Goal: Transaction & Acquisition: Purchase product/service

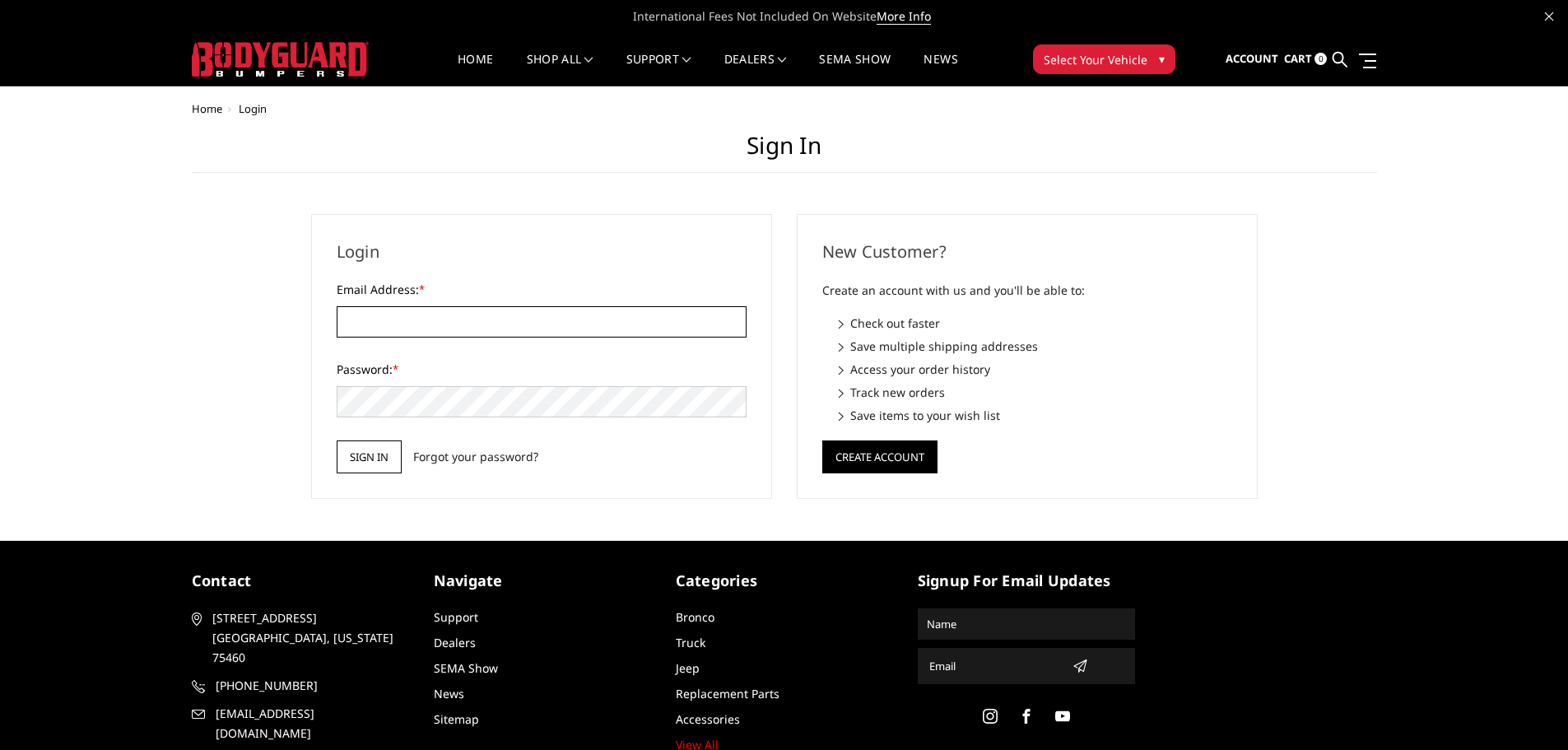
type input "[EMAIL_ADDRESS][DOMAIN_NAME]"
click at [351, 452] on input "Sign in" at bounding box center [369, 456] width 65 height 32
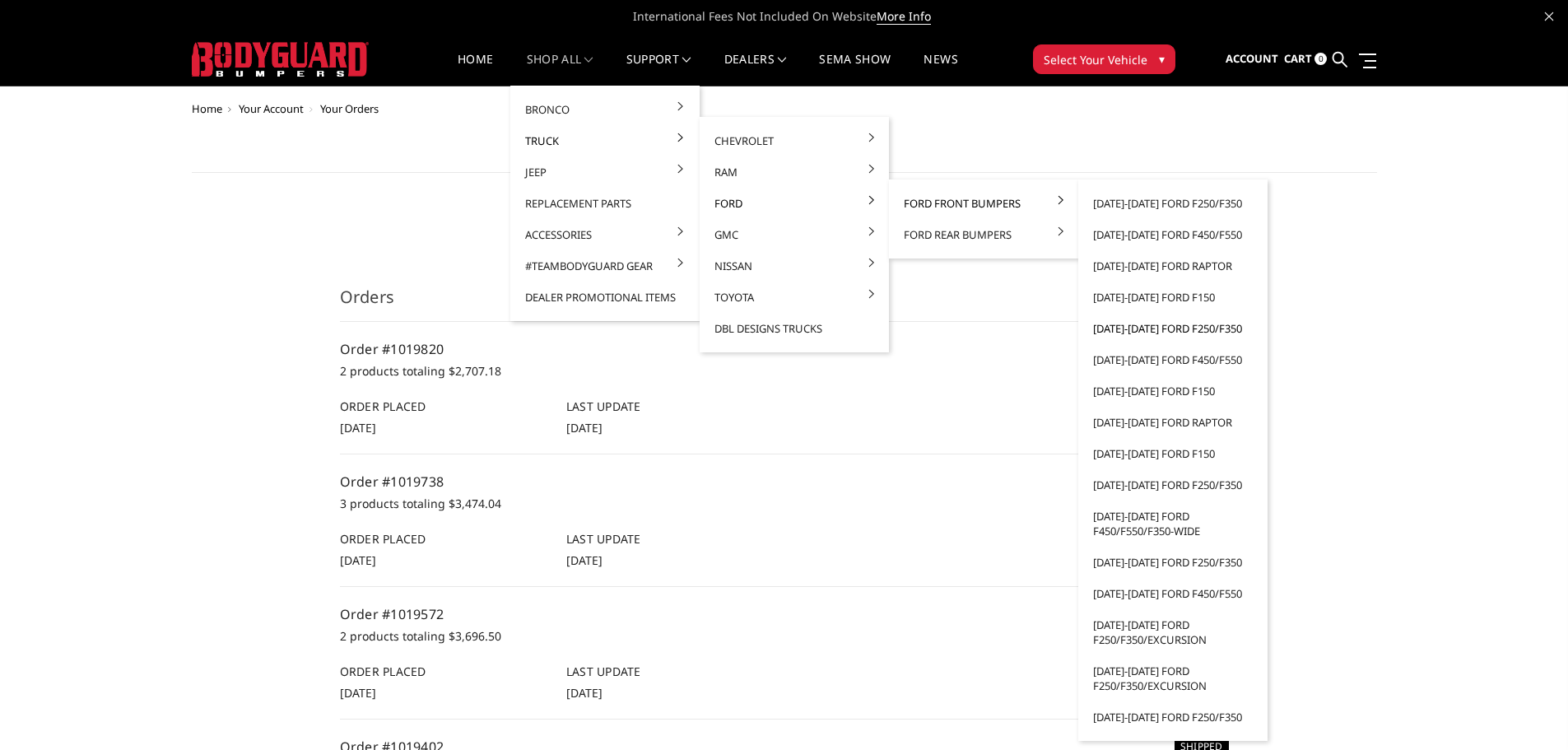
click at [1141, 326] on link "[DATE]-[DATE] Ford F250/F350" at bounding box center [1172, 328] width 176 height 32
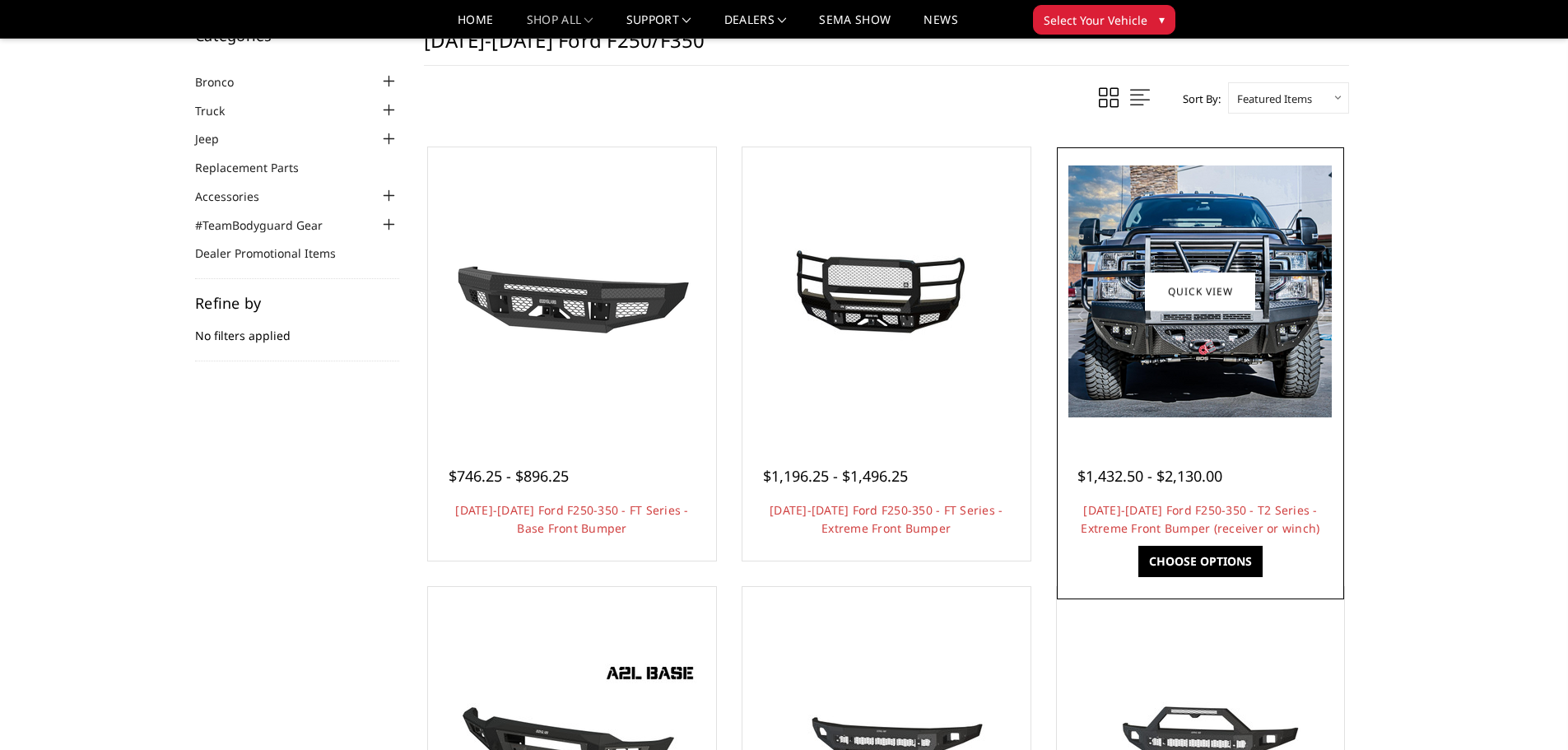
scroll to position [83, 0]
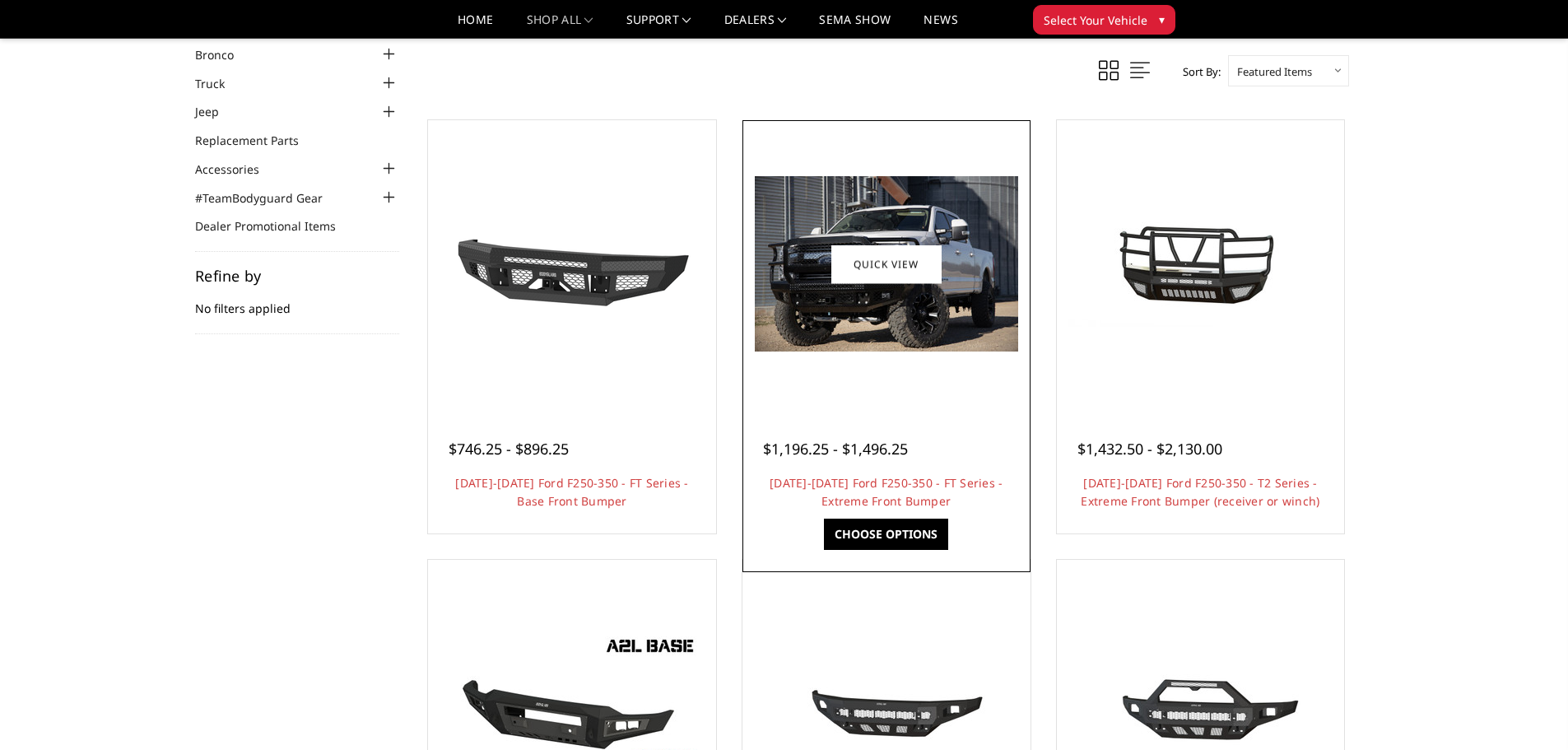
click at [880, 306] on img at bounding box center [887, 264] width 263 height 176
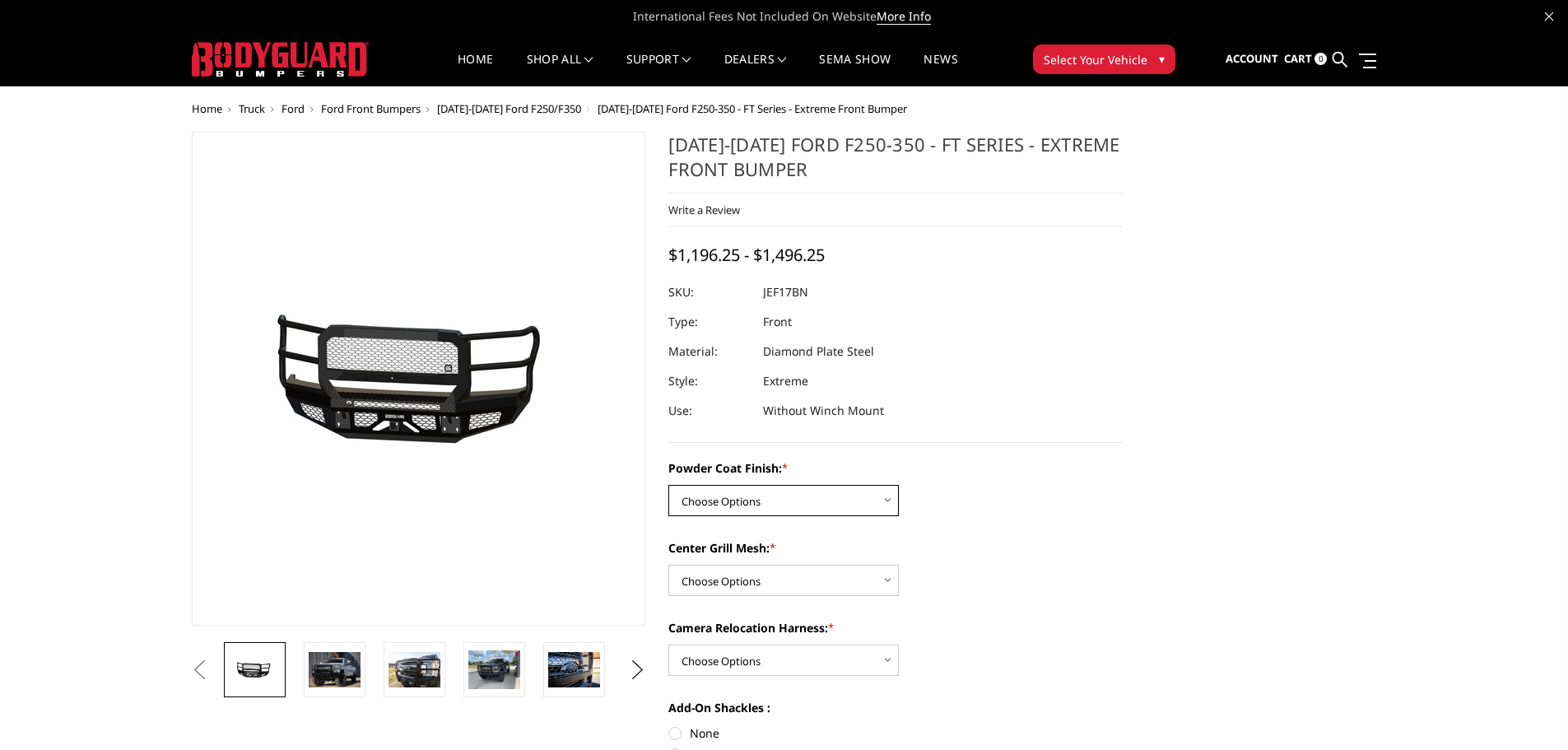
click at [795, 499] on select "Choose Options Bare Metal Gloss Black Powder Coat Textured Black Powder Coat" at bounding box center [783, 501] width 230 height 32
click at [482, 677] on img at bounding box center [493, 670] width 52 height 39
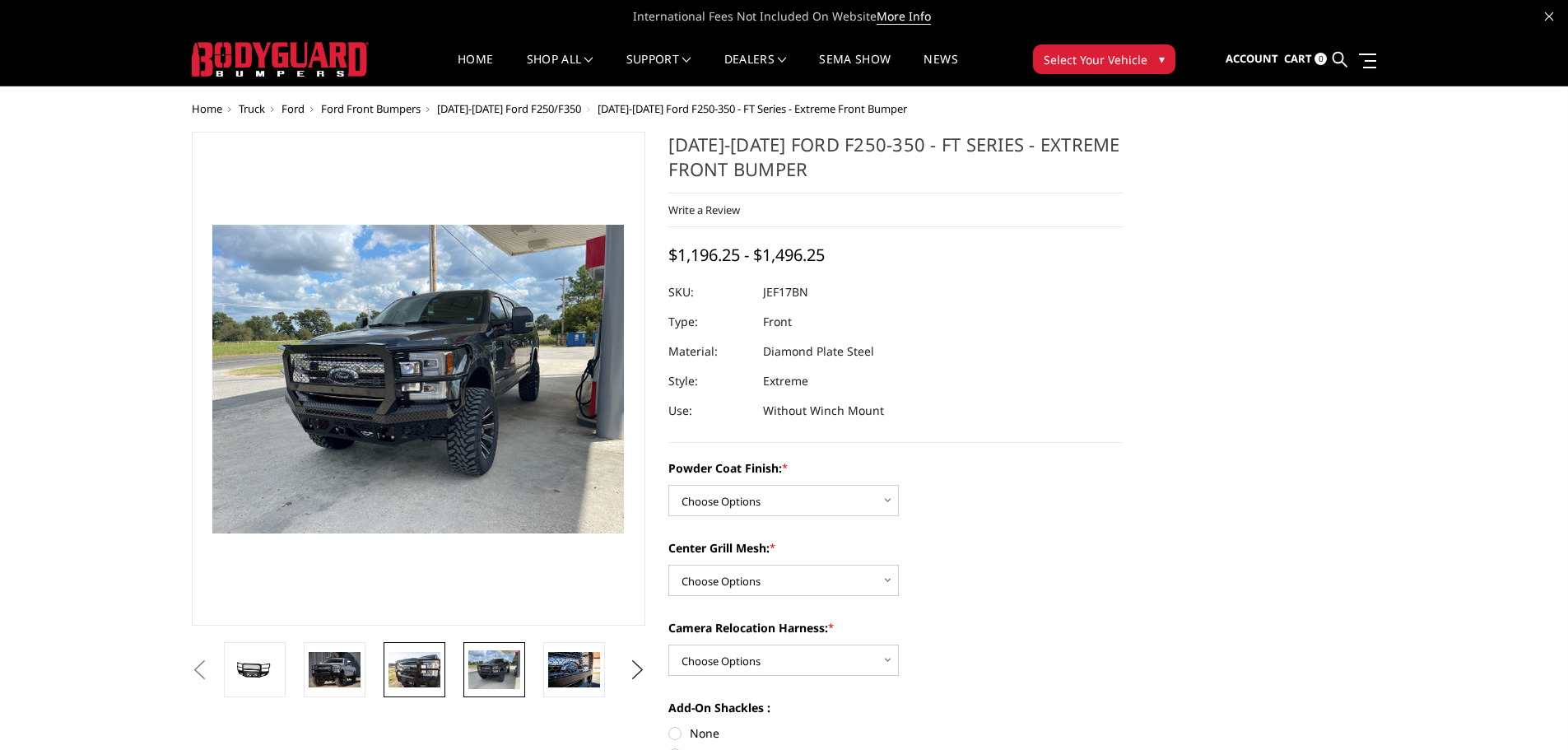
click at [415, 671] on img at bounding box center [414, 668] width 52 height 34
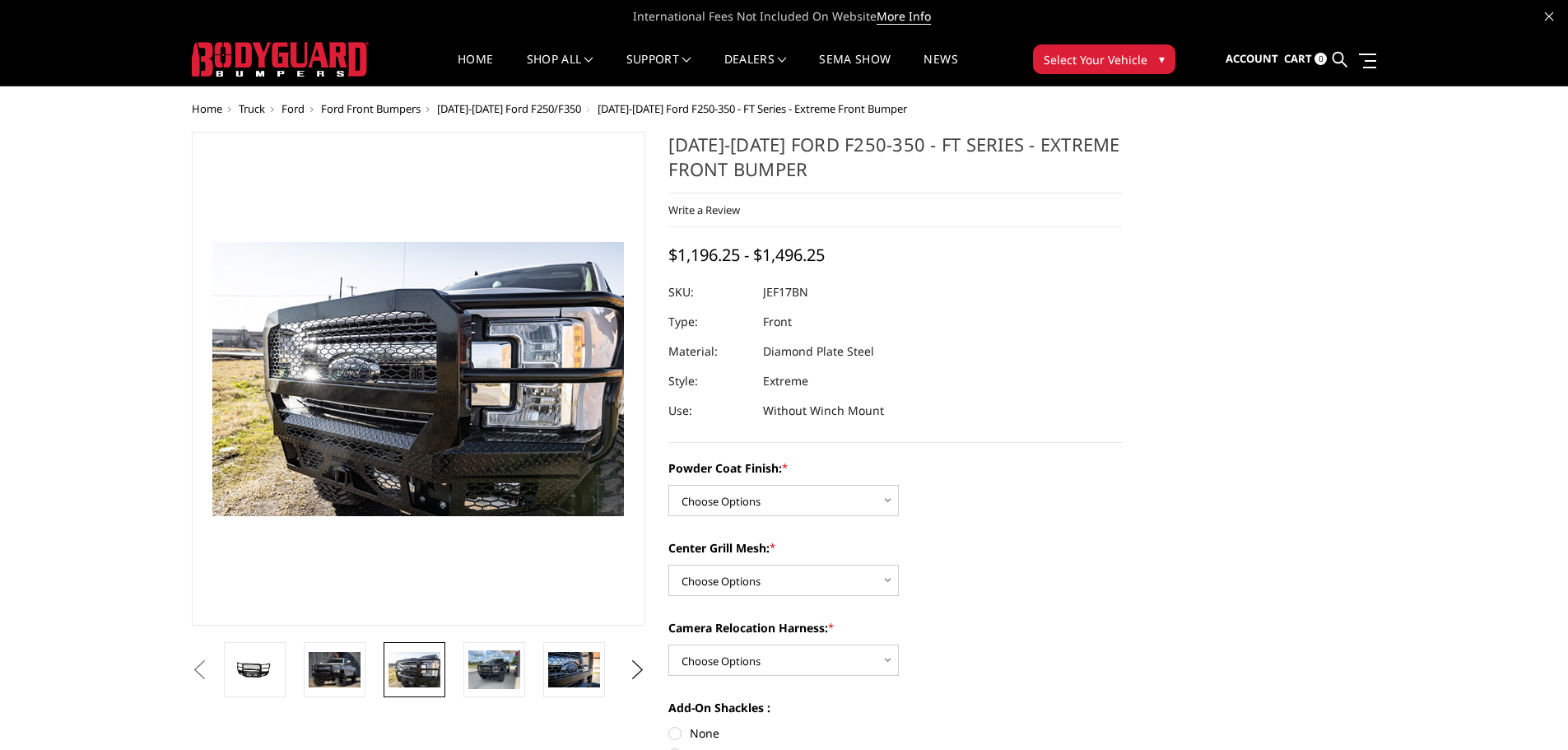
click at [369, 671] on li at bounding box center [340, 669] width 80 height 55
click at [336, 673] on img at bounding box center [334, 668] width 52 height 34
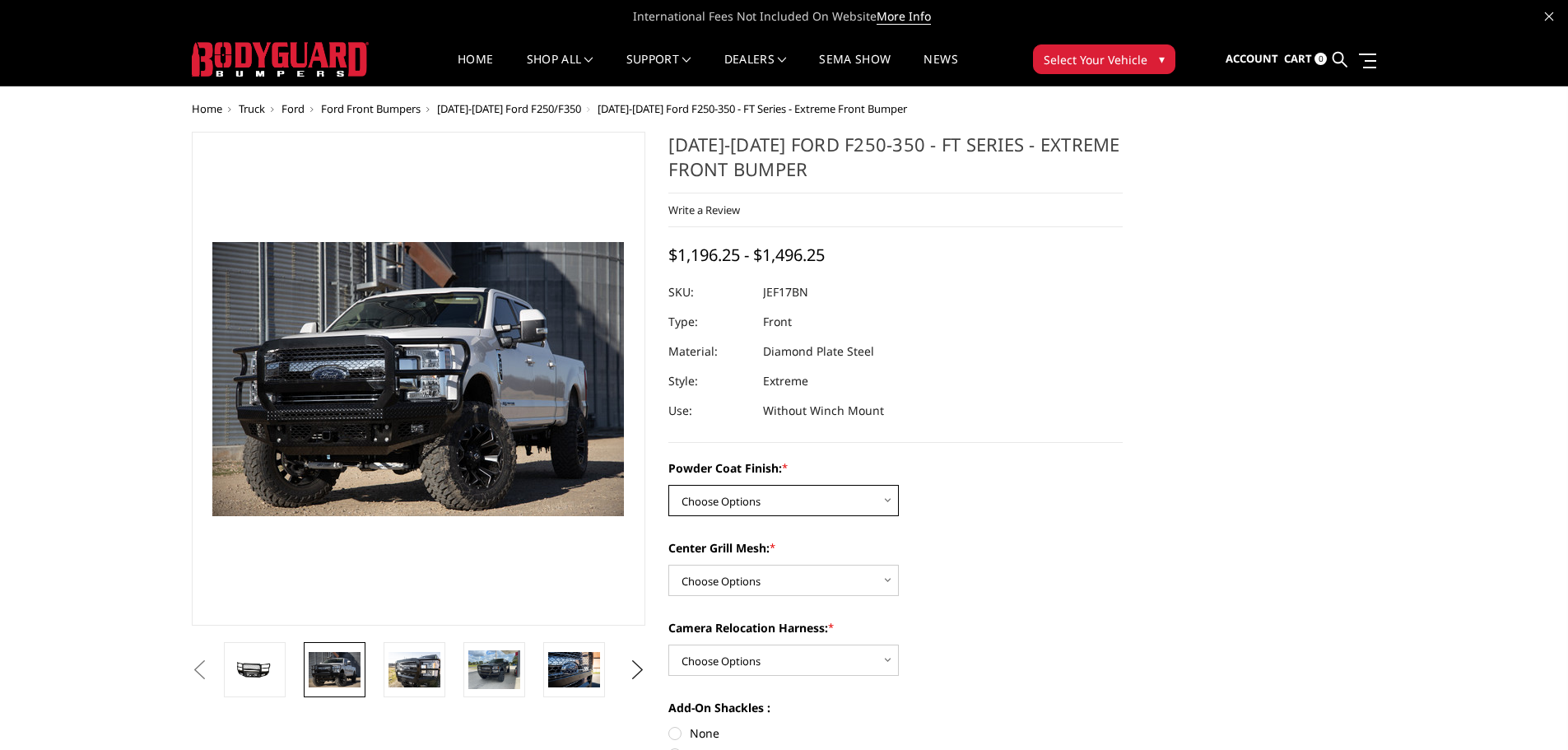
click at [759, 498] on select "Choose Options Bare Metal Gloss Black Powder Coat Textured Black Powder Coat" at bounding box center [783, 501] width 230 height 32
select select "3223"
click at [668, 485] on select "Choose Options Bare Metal Gloss Black Powder Coat Textured Black Powder Coat" at bounding box center [783, 501] width 230 height 32
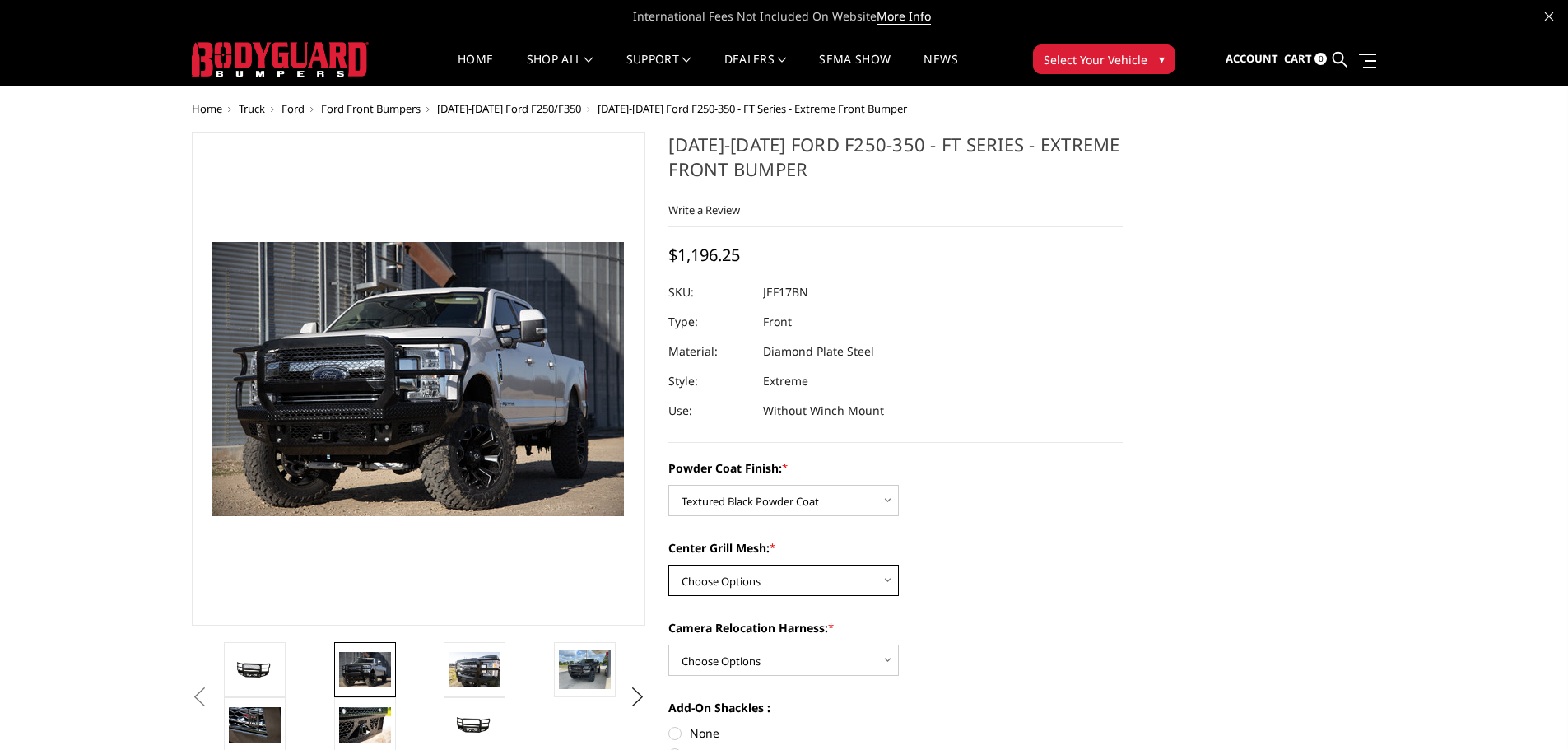
click at [744, 581] on select "Choose Options WITH Expanded Metal in Center Grill WITHOUT Expanded Metal in Ce…" at bounding box center [783, 581] width 230 height 32
select select "3225"
click at [668, 565] on select "Choose Options WITH Expanded Metal in Center Grill WITHOUT Expanded Metal in Ce…" at bounding box center [783, 581] width 230 height 32
click at [746, 657] on select "Choose Options WITH Camera Relocation Harness WITHOUT Camera Relocation Harness" at bounding box center [783, 660] width 230 height 32
select select "3226"
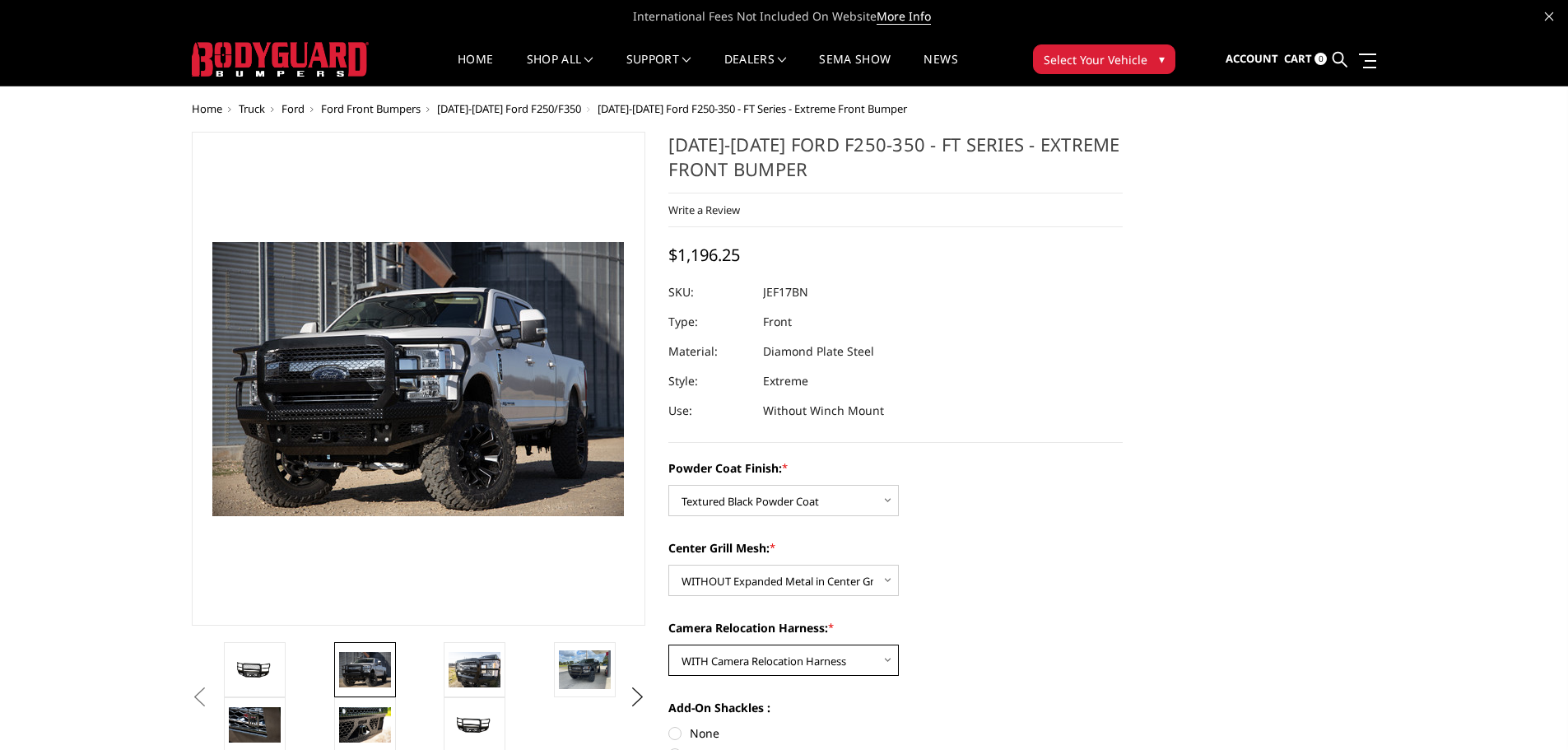
click at [668, 645] on select "Choose Options WITH Camera Relocation Harness WITHOUT Camera Relocation Harness" at bounding box center [783, 660] width 230 height 32
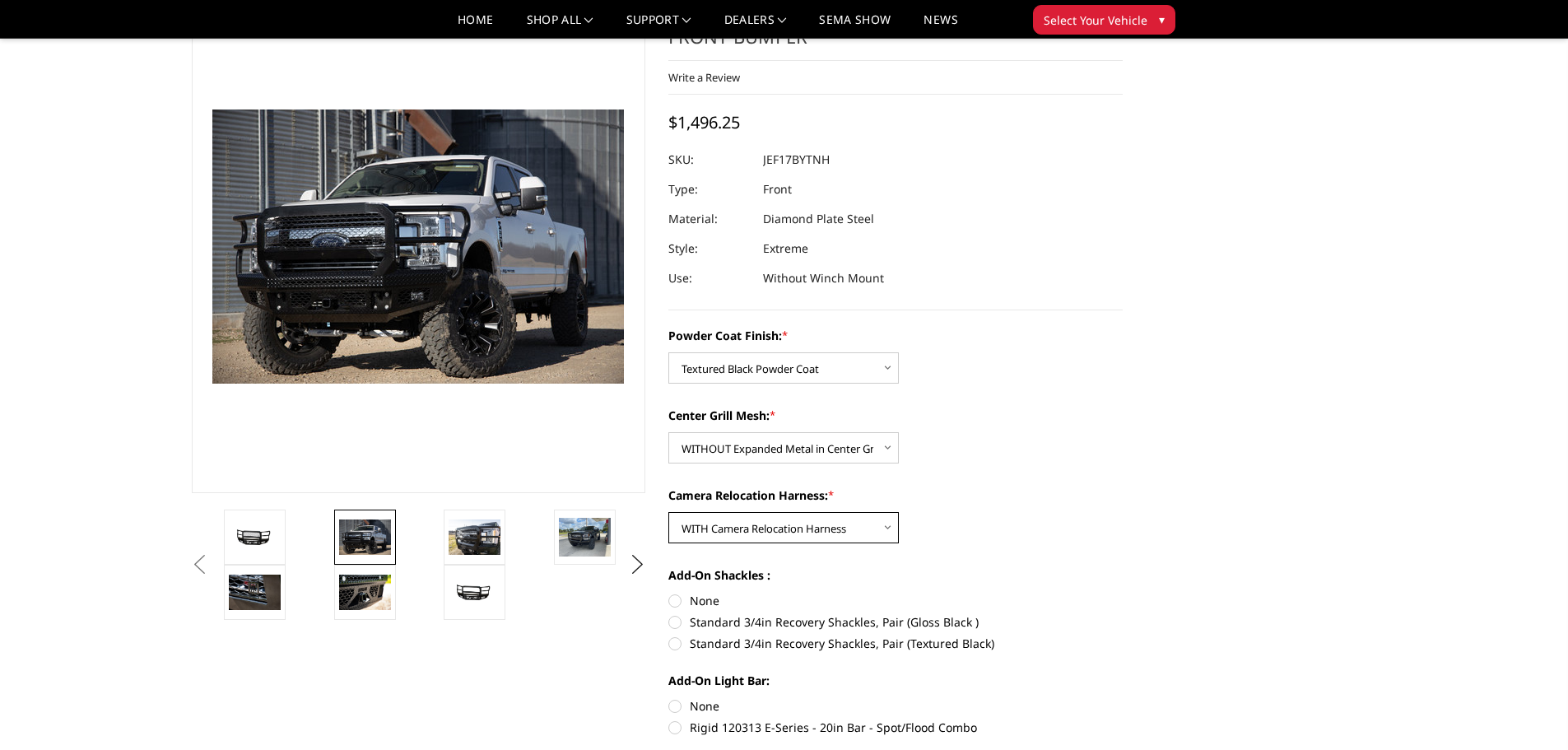
scroll to position [164, 0]
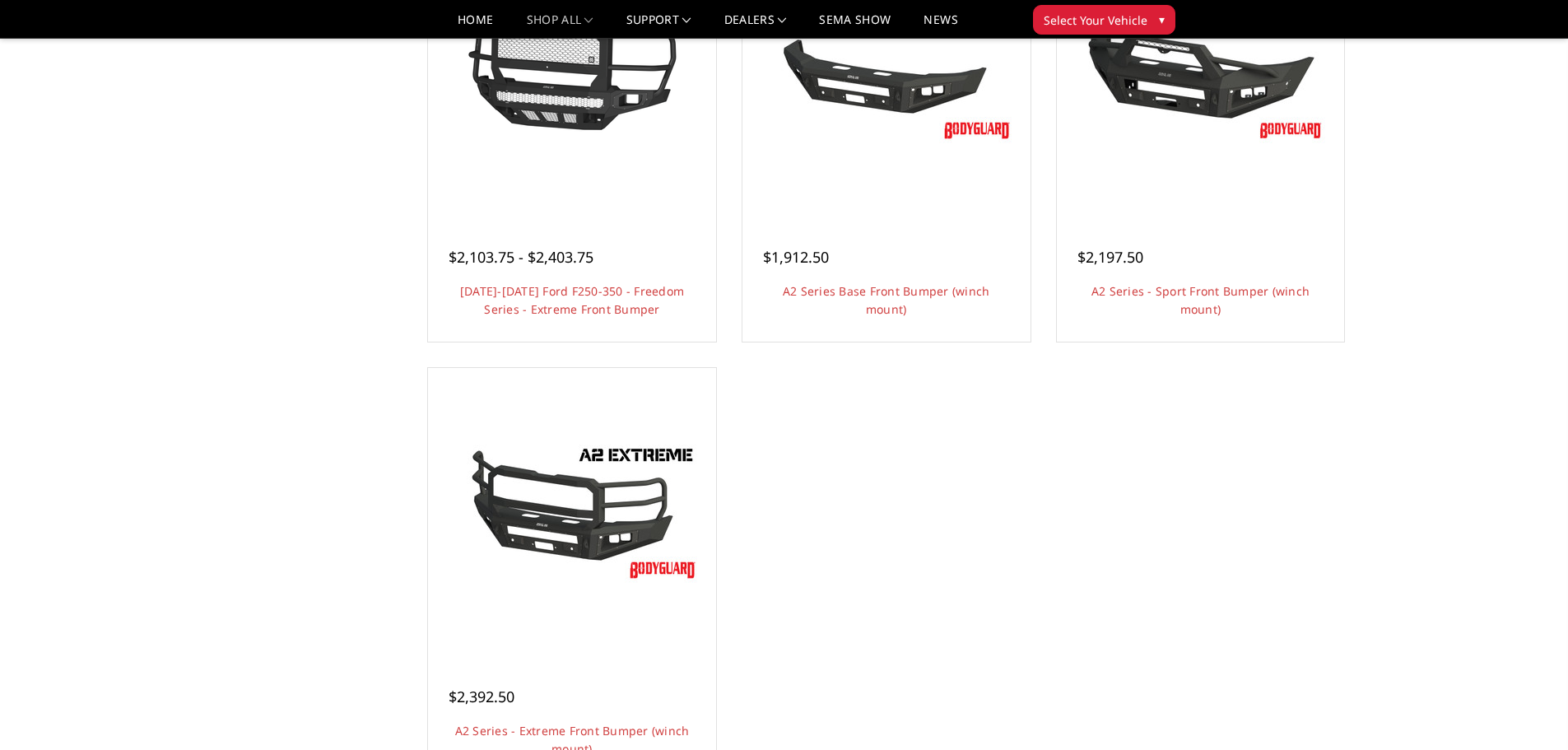
scroll to position [1235, 0]
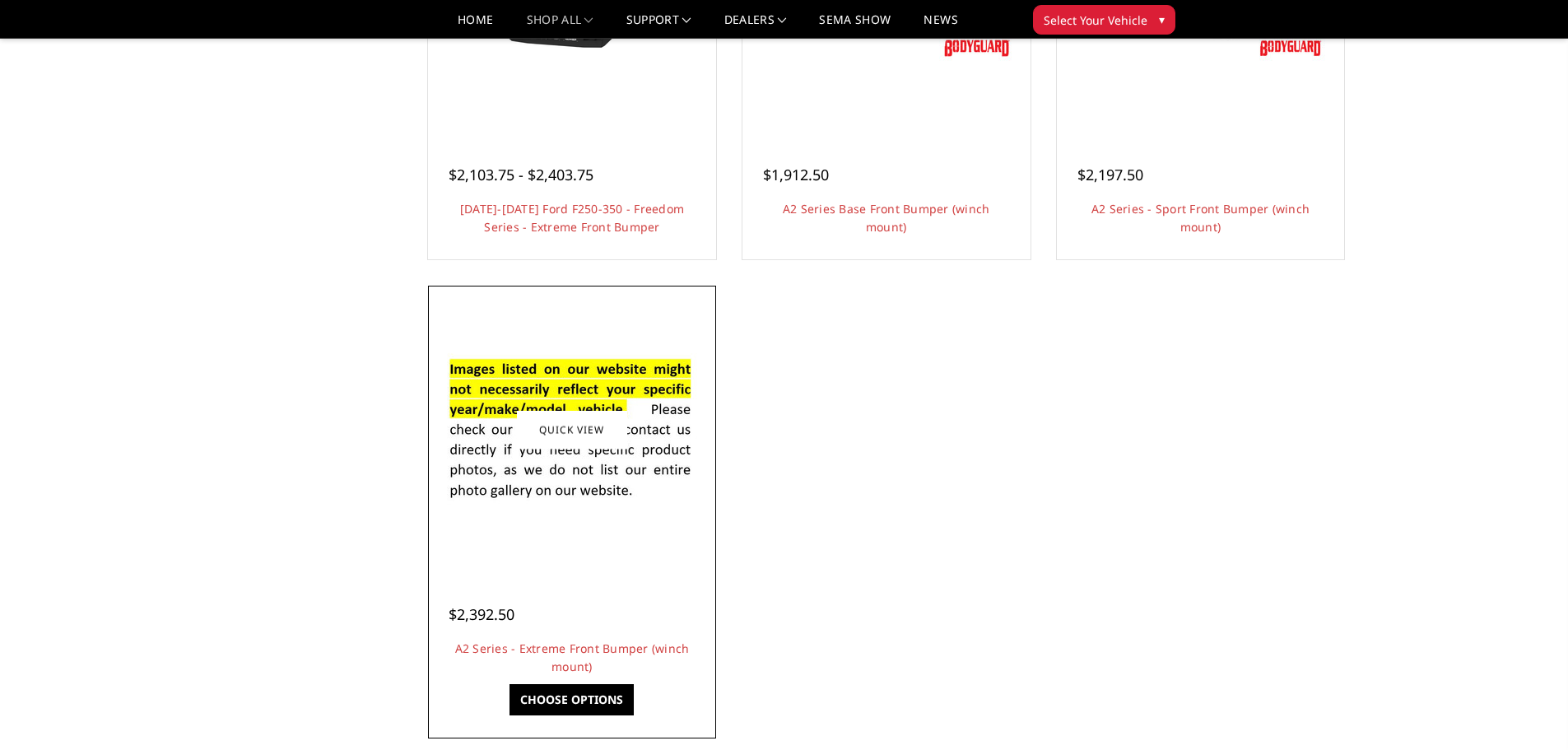
click at [588, 483] on img at bounding box center [572, 429] width 263 height 179
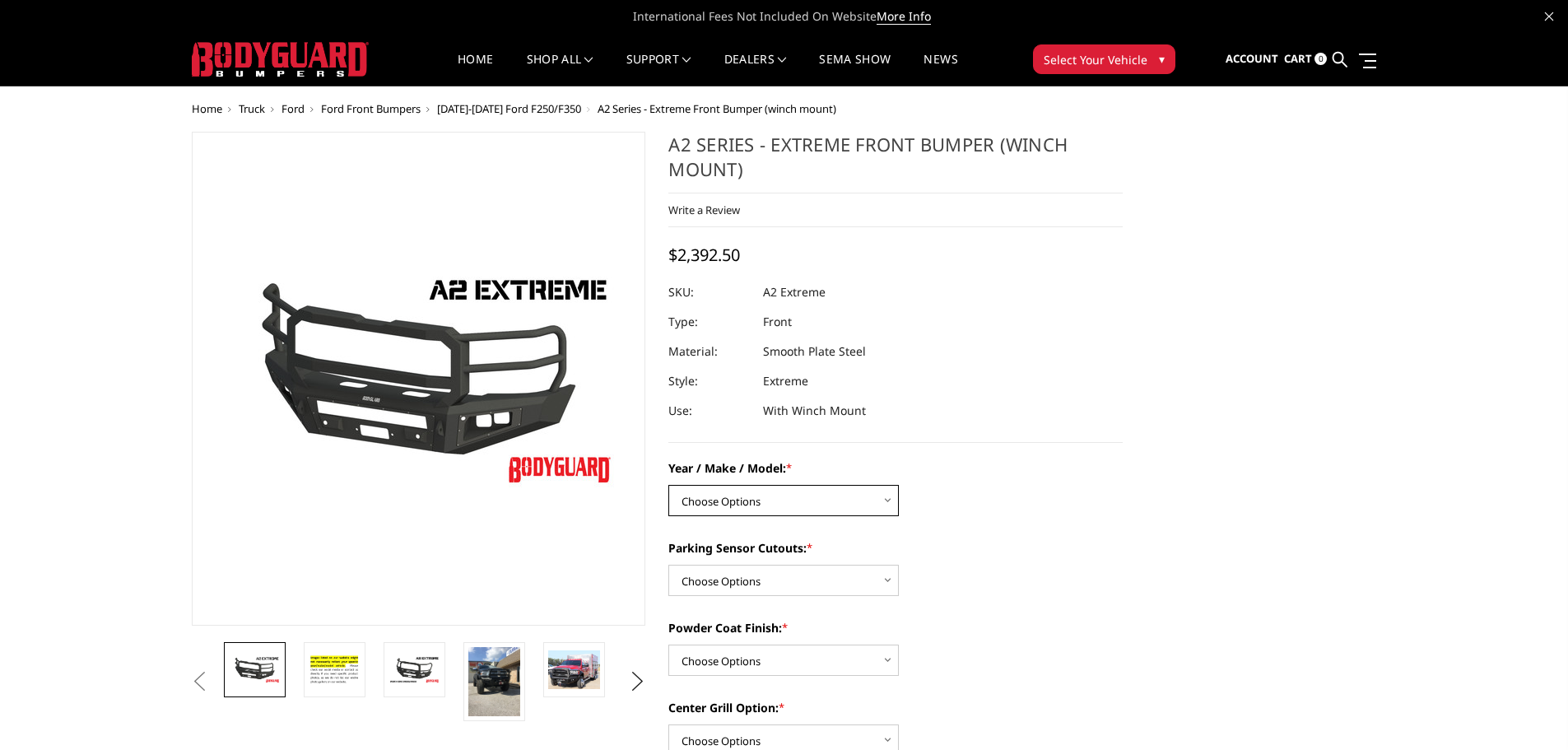
click at [716, 485] on select "Choose Options Chevrolet 20-23 2500 / 3500 Ford 17-22 F250 / F350 Ford 17-22 F4…" at bounding box center [783, 501] width 230 height 32
select select "826"
click at [668, 485] on select "Choose Options Chevrolet 20-23 2500 / 3500 Ford 17-22 F250 / F350 Ford 17-22 F4…" at bounding box center [783, 501] width 230 height 32
click at [763, 506] on select "Choose Options Chevrolet 20-23 2500 / 3500 Ford 17-22 F250 / F350 Ford 17-22 F4…" at bounding box center [783, 501] width 230 height 32
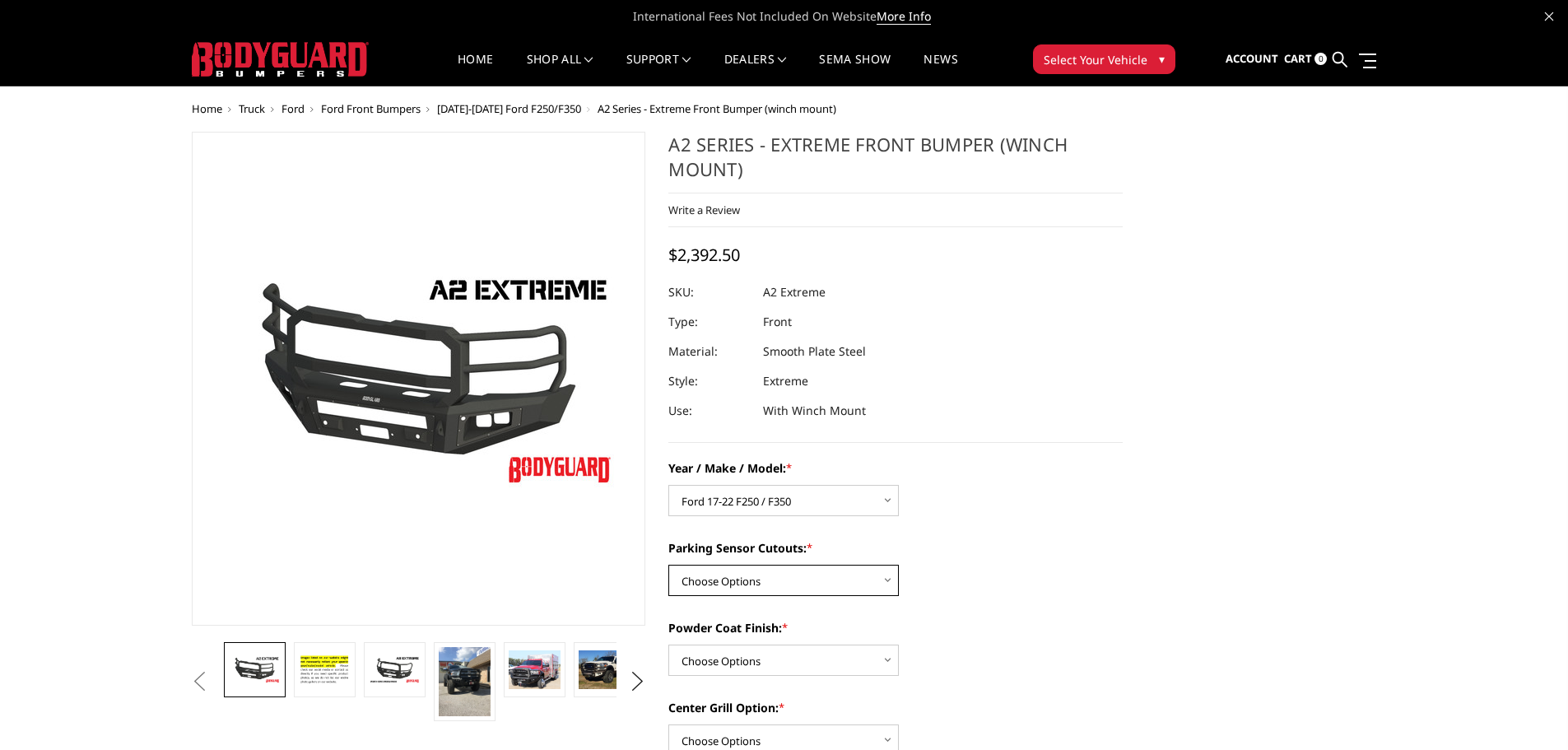
click at [764, 577] on select "Choose Options Yes - I have front parking sensors No - I do NOT have parking se…" at bounding box center [783, 581] width 230 height 32
click at [782, 577] on select "Choose Options Yes - I have front parking sensors No - I do NOT have parking se…" at bounding box center [783, 581] width 230 height 32
select select "541"
click at [668, 565] on select "Choose Options Yes - I have front parking sensors No - I do NOT have parking se…" at bounding box center [783, 581] width 230 height 32
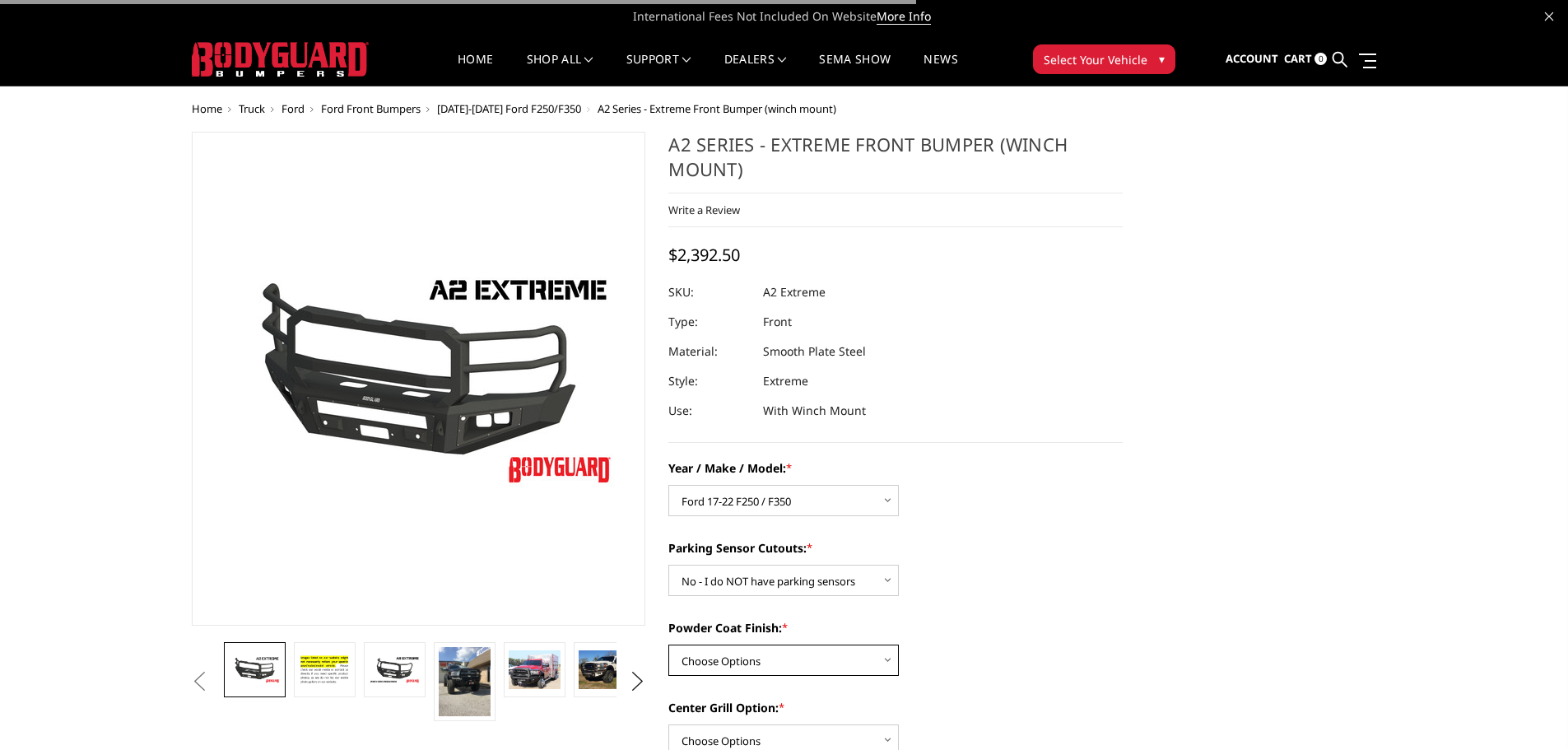
click at [784, 663] on select "Choose Options Bare metal (included) Texture Black Powder Coat" at bounding box center [783, 660] width 230 height 32
select select "518"
click at [668, 645] on select "Choose Options Bare metal (included) Texture Black Powder Coat" at bounding box center [783, 660] width 230 height 32
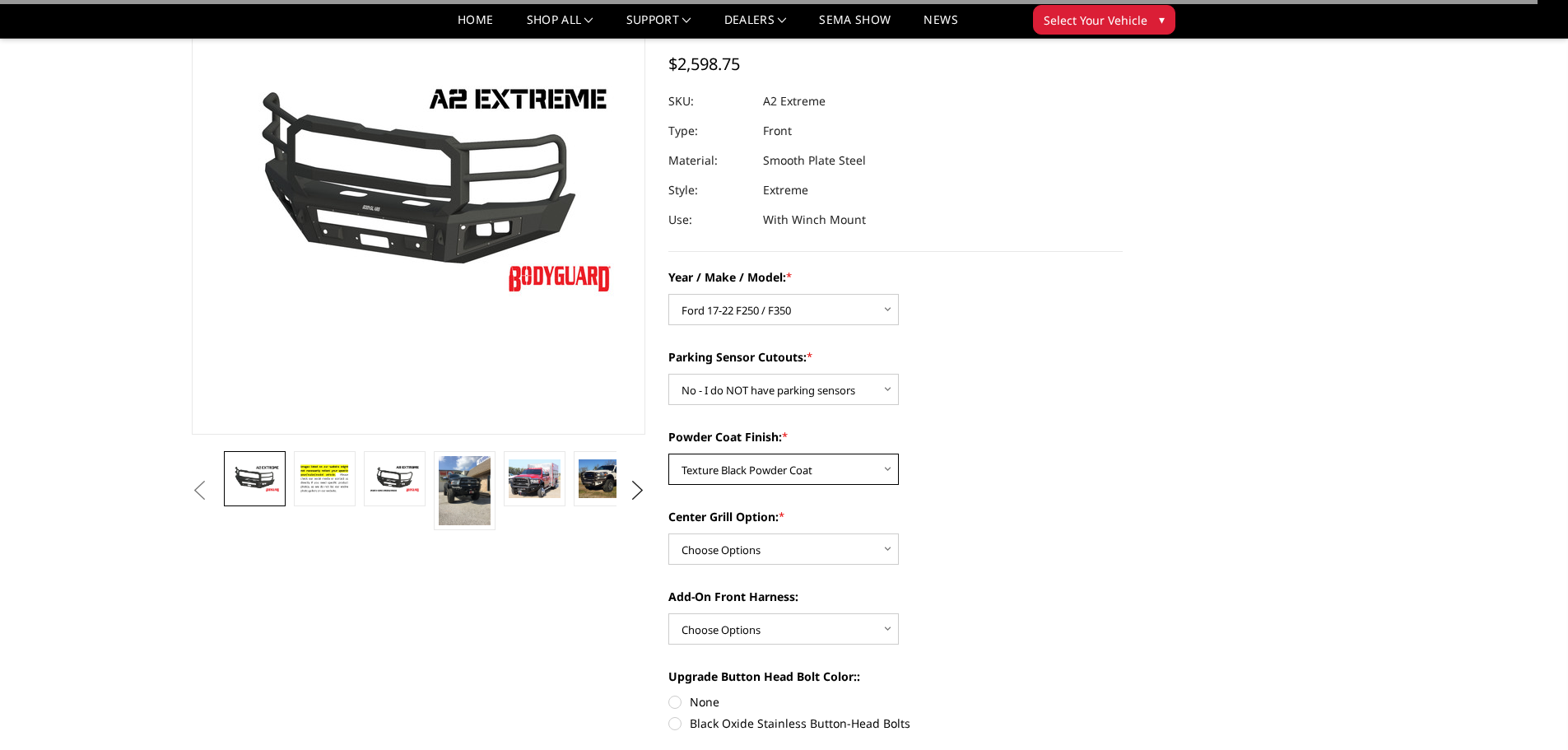
scroll to position [164, 0]
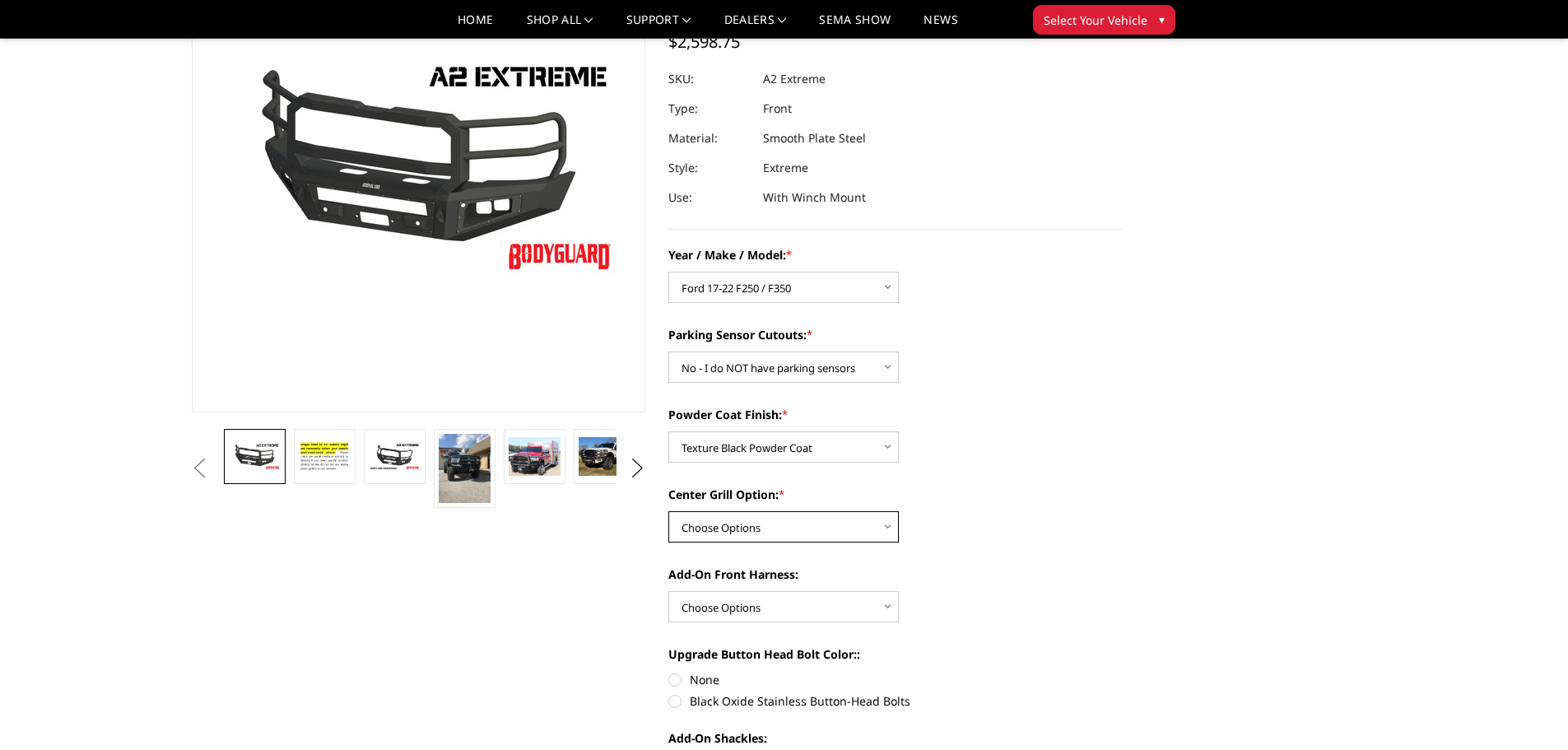
click at [821, 537] on select "Choose Options Add expanded metal in center grill Decline this option" at bounding box center [783, 527] width 230 height 32
select select "1081"
click at [668, 511] on select "Choose Options Add expanded metal in center grill Decline this option" at bounding box center [783, 527] width 230 height 32
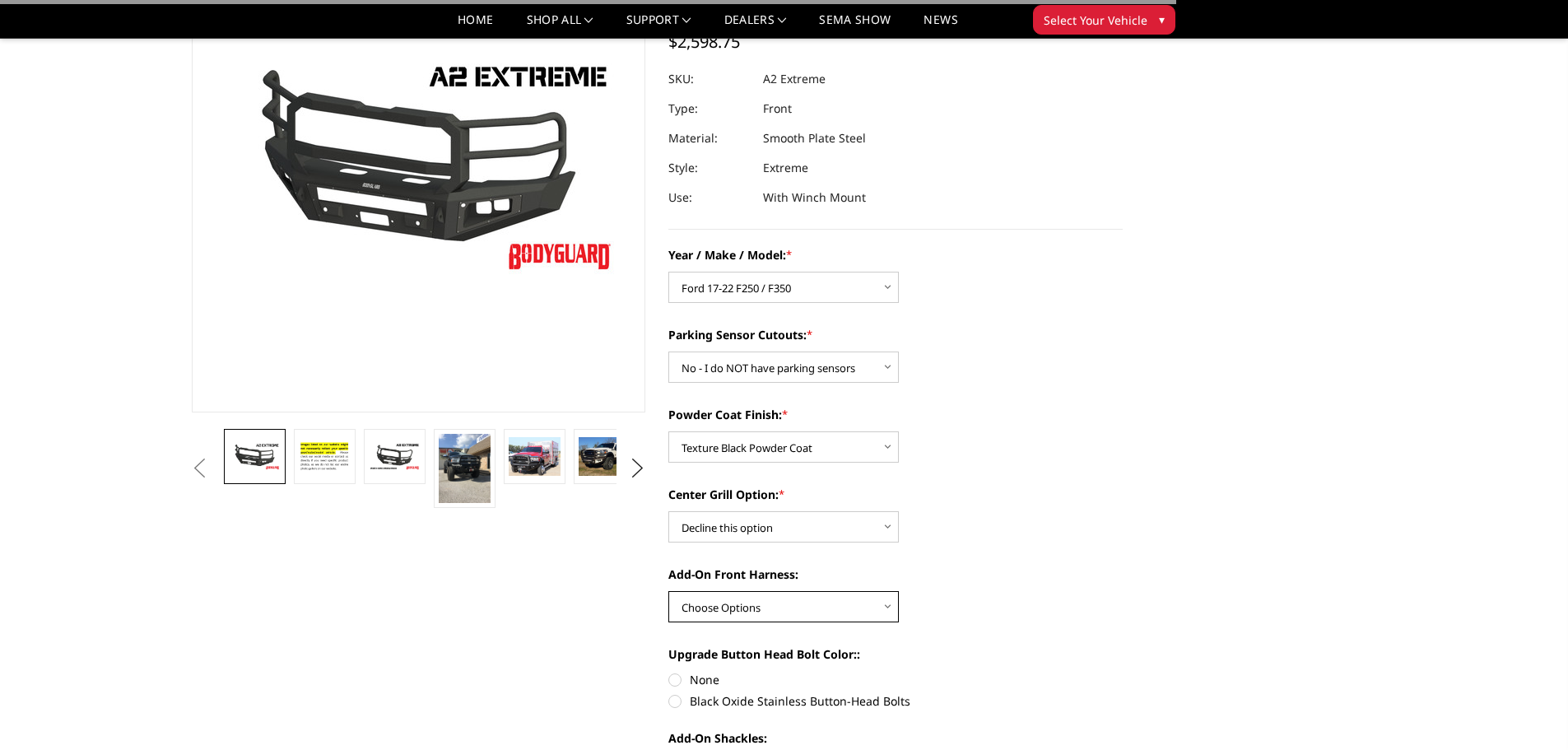
click at [782, 611] on select "Choose Options WITH front camera harness WITHOUT front camera harness" at bounding box center [783, 607] width 230 height 32
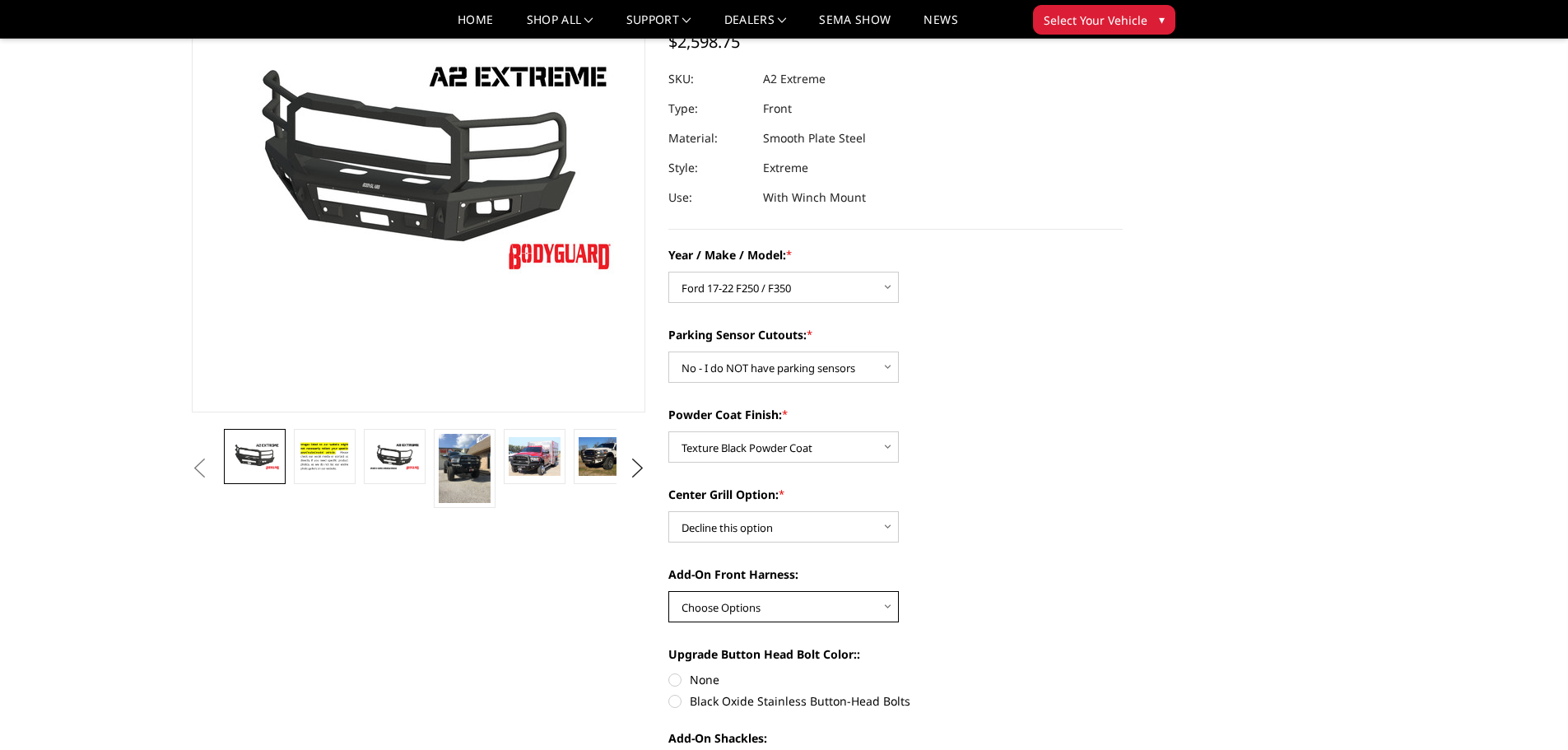
select select "1695"
click at [668, 591] on select "Choose Options WITH front camera harness WITHOUT front camera harness" at bounding box center [783, 607] width 230 height 32
click at [706, 698] on label "Black Oxide Stainless Button-Head Bolts" at bounding box center [895, 701] width 454 height 18
click at [1123, 672] on input "Black Oxide Stainless Button-Head Bolts" at bounding box center [1123, 671] width 1 height 1
radio input "true"
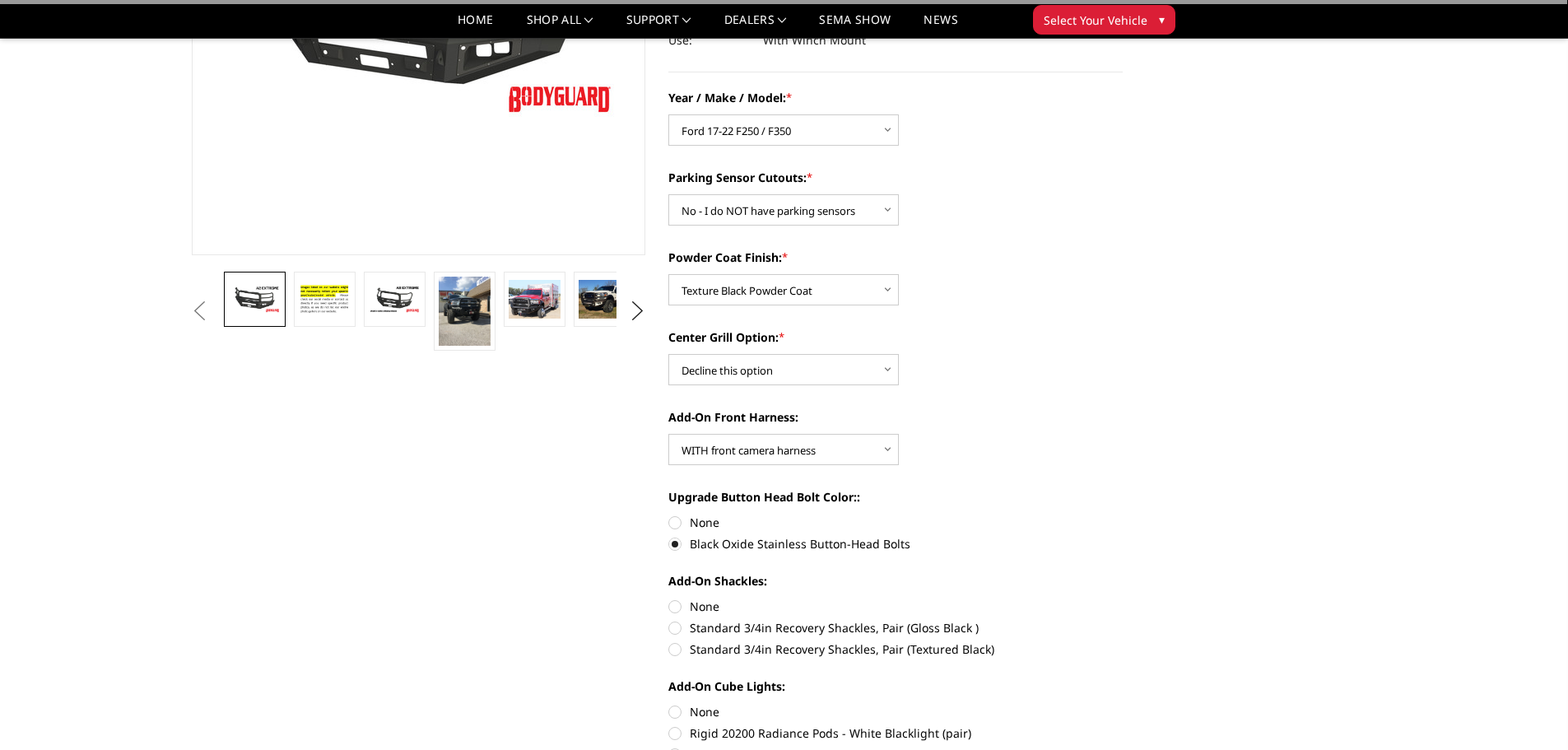
scroll to position [329, 0]
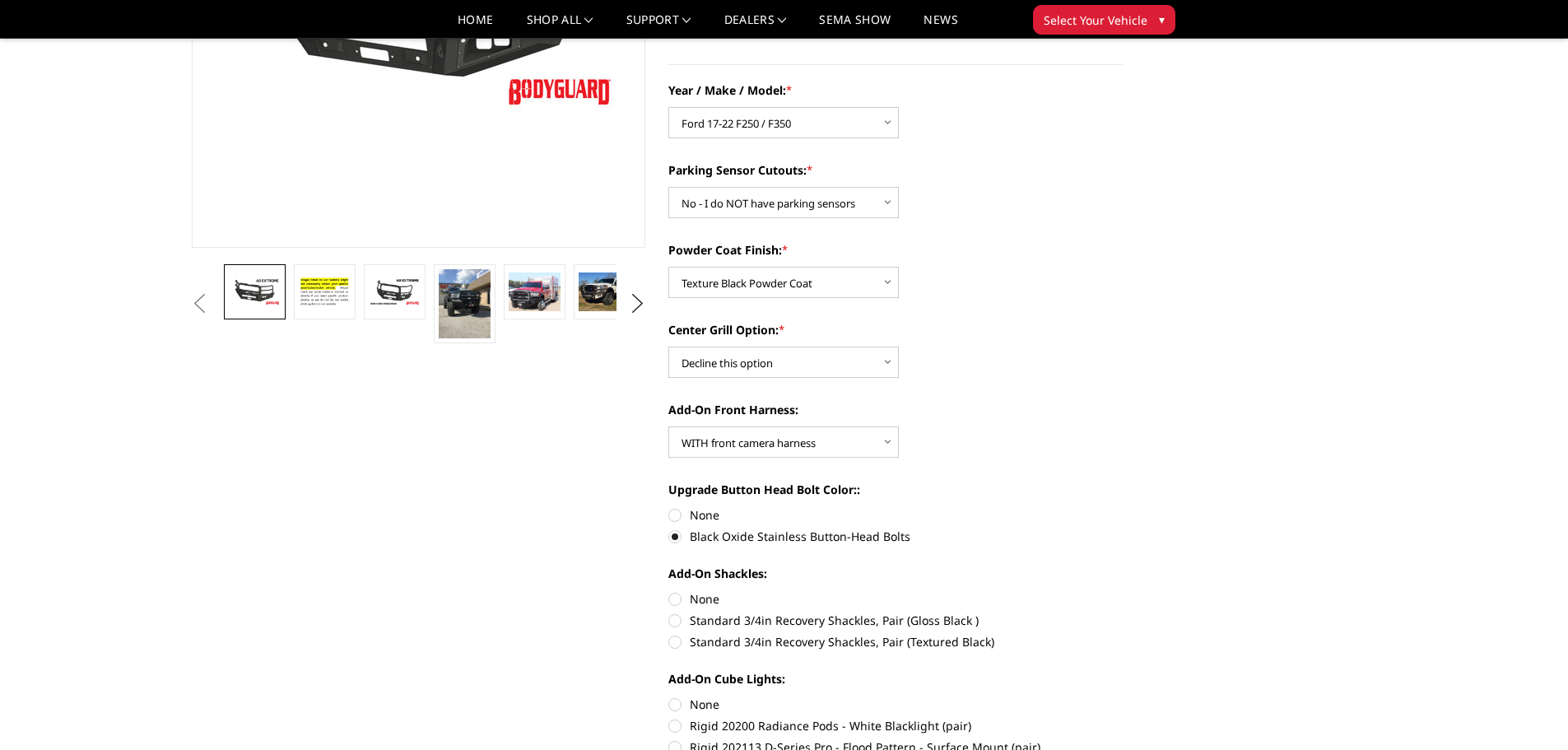
click at [702, 647] on label "Standard 3/4in Recovery Shackles, Pair (Textured Black)" at bounding box center [895, 642] width 454 height 18
click at [1123, 612] on input "Standard 3/4in Recovery Shackles, Pair (Textured Black)" at bounding box center [1123, 611] width 1 height 1
radio input "true"
click at [704, 704] on label "None" at bounding box center [895, 704] width 454 height 18
click at [669, 696] on input "None" at bounding box center [668, 696] width 1 height 1
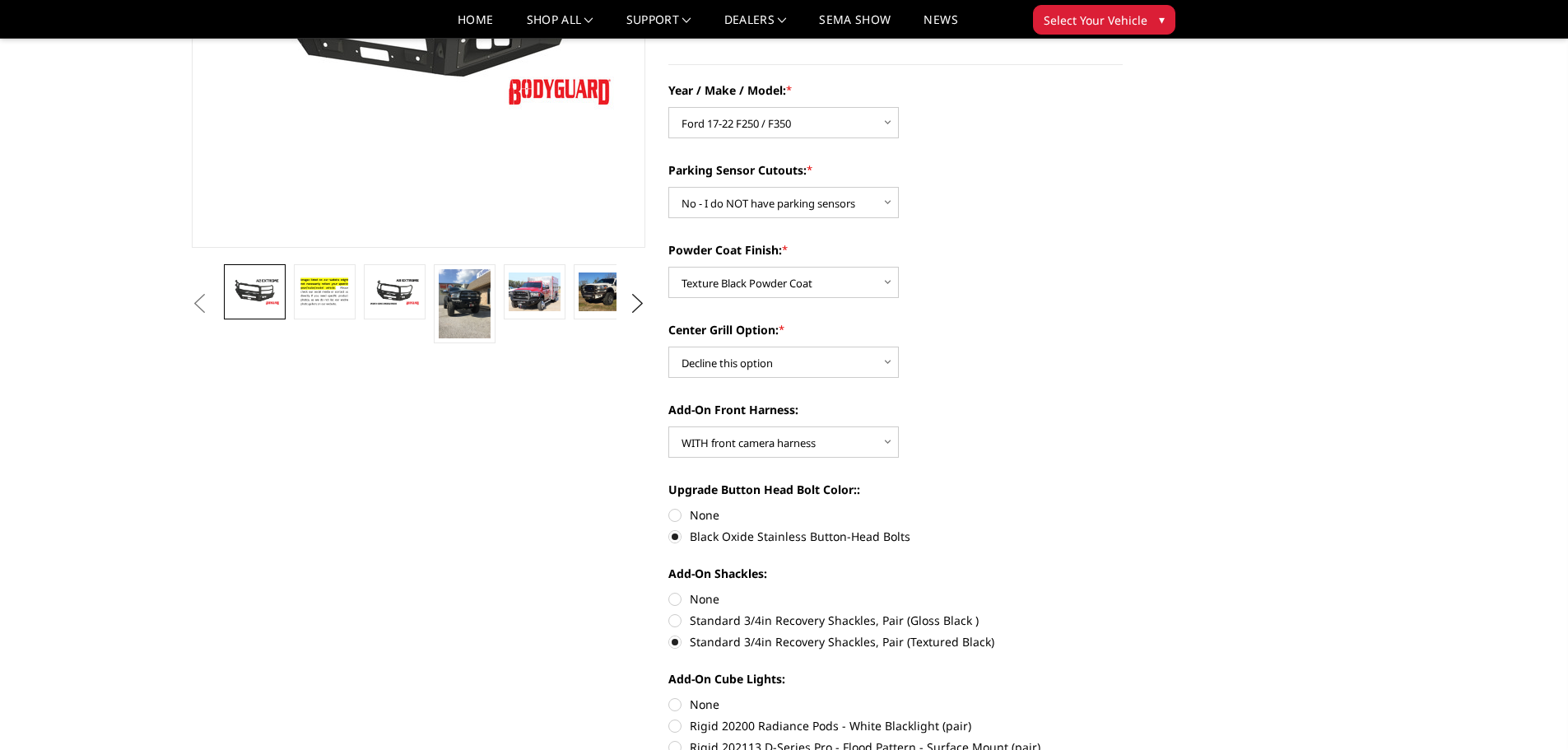
radio input "true"
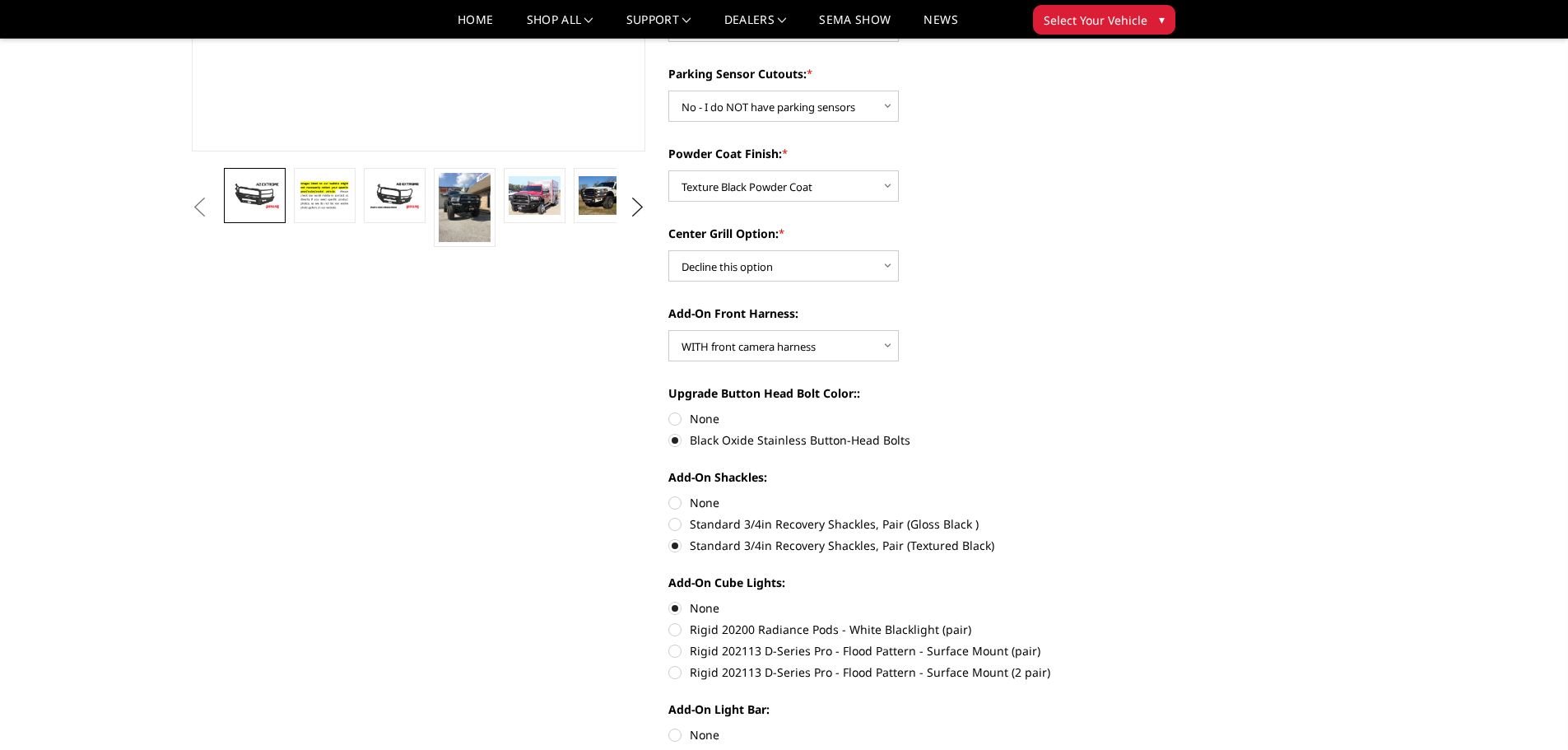
scroll to position [0, 0]
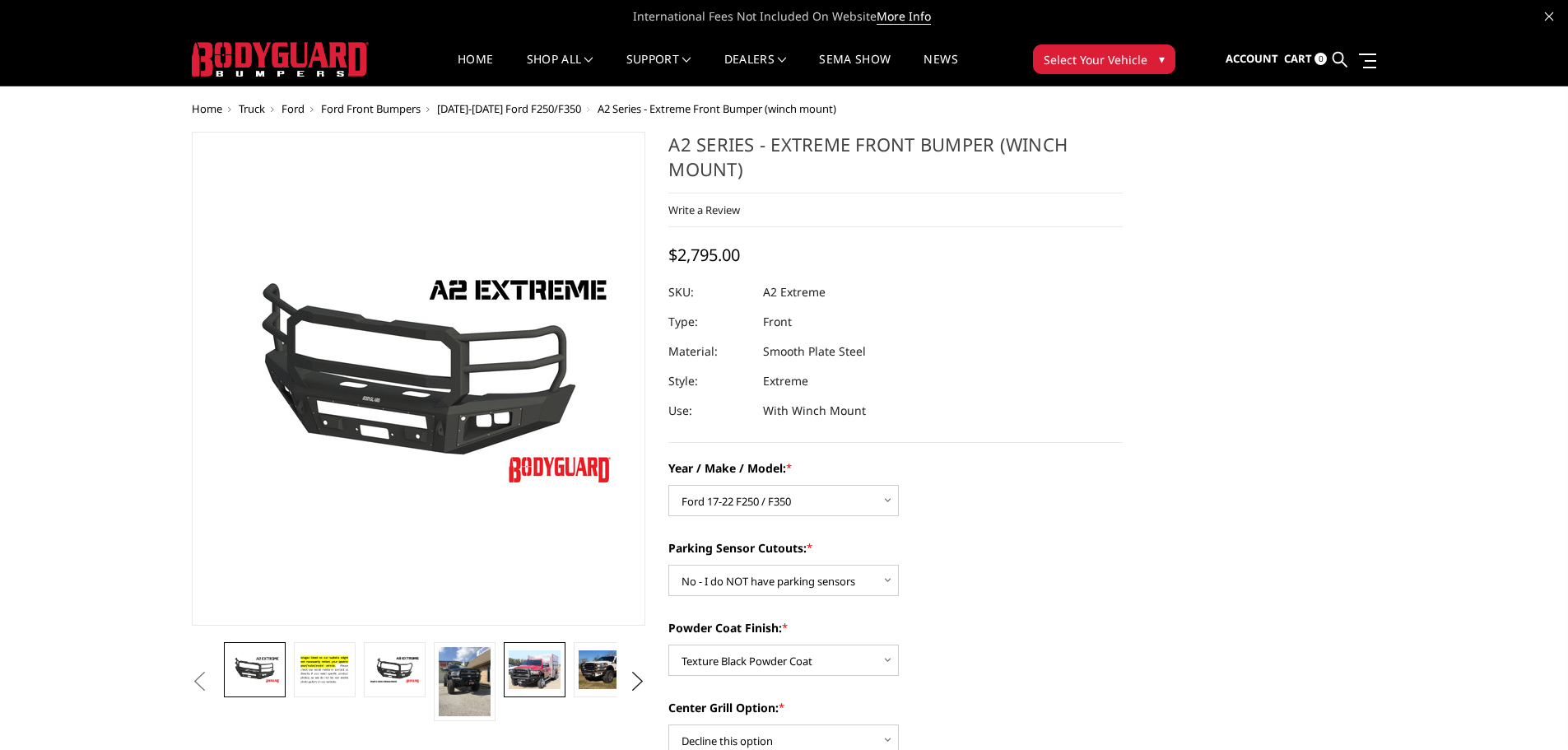
click at [546, 677] on img at bounding box center [534, 670] width 52 height 39
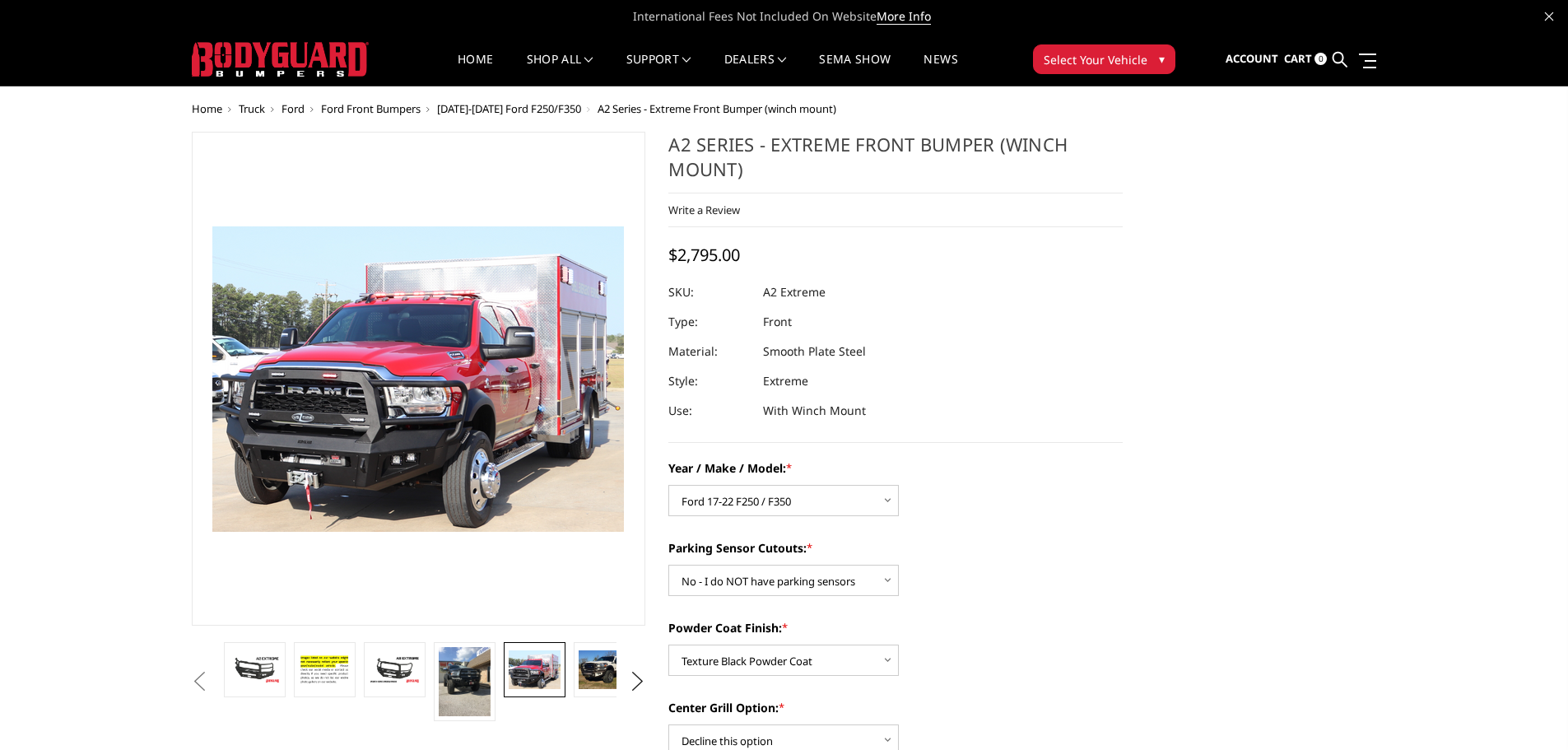
click at [529, 678] on img at bounding box center [534, 670] width 52 height 39
click at [588, 676] on img at bounding box center [604, 670] width 52 height 39
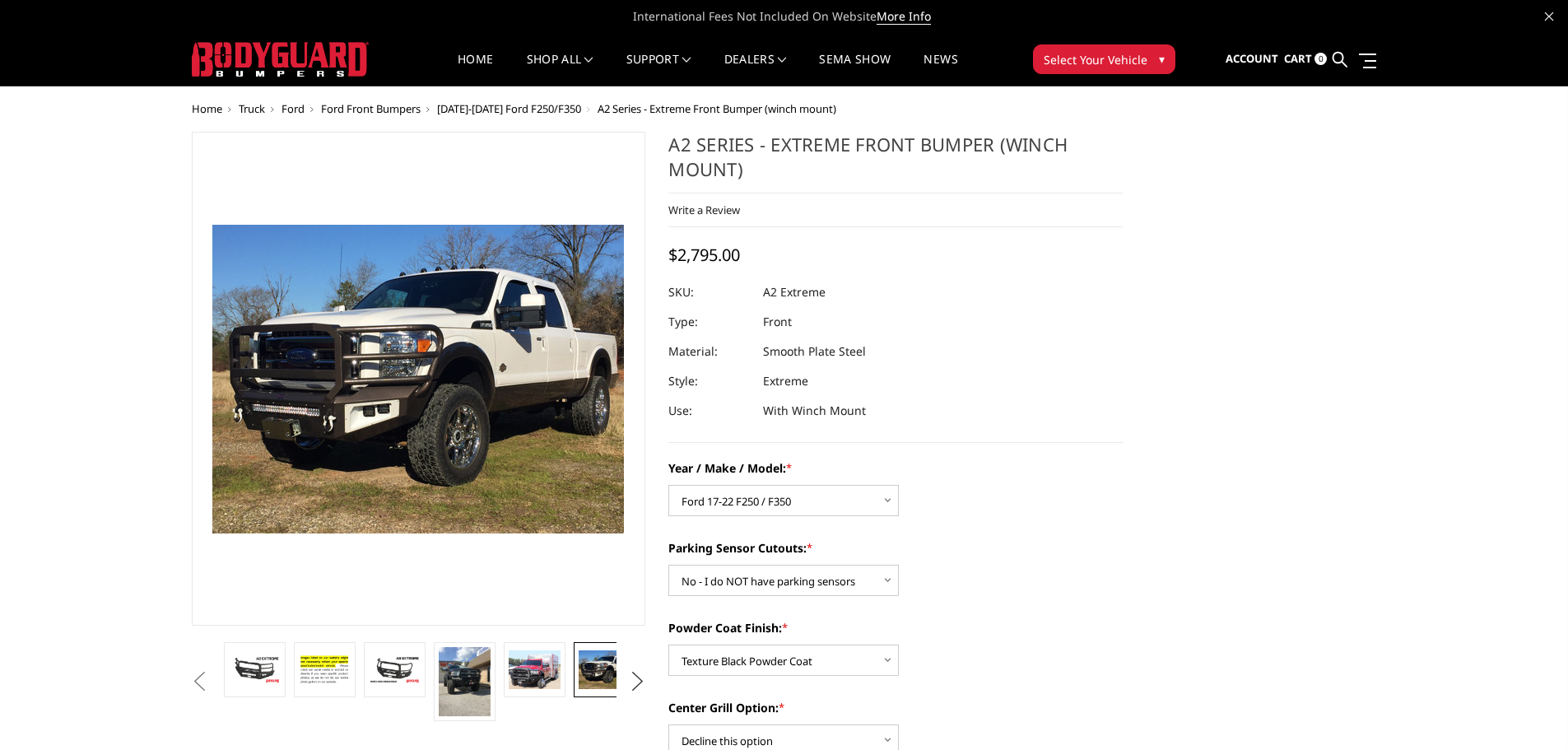
click at [635, 675] on button "Next" at bounding box center [637, 681] width 25 height 25
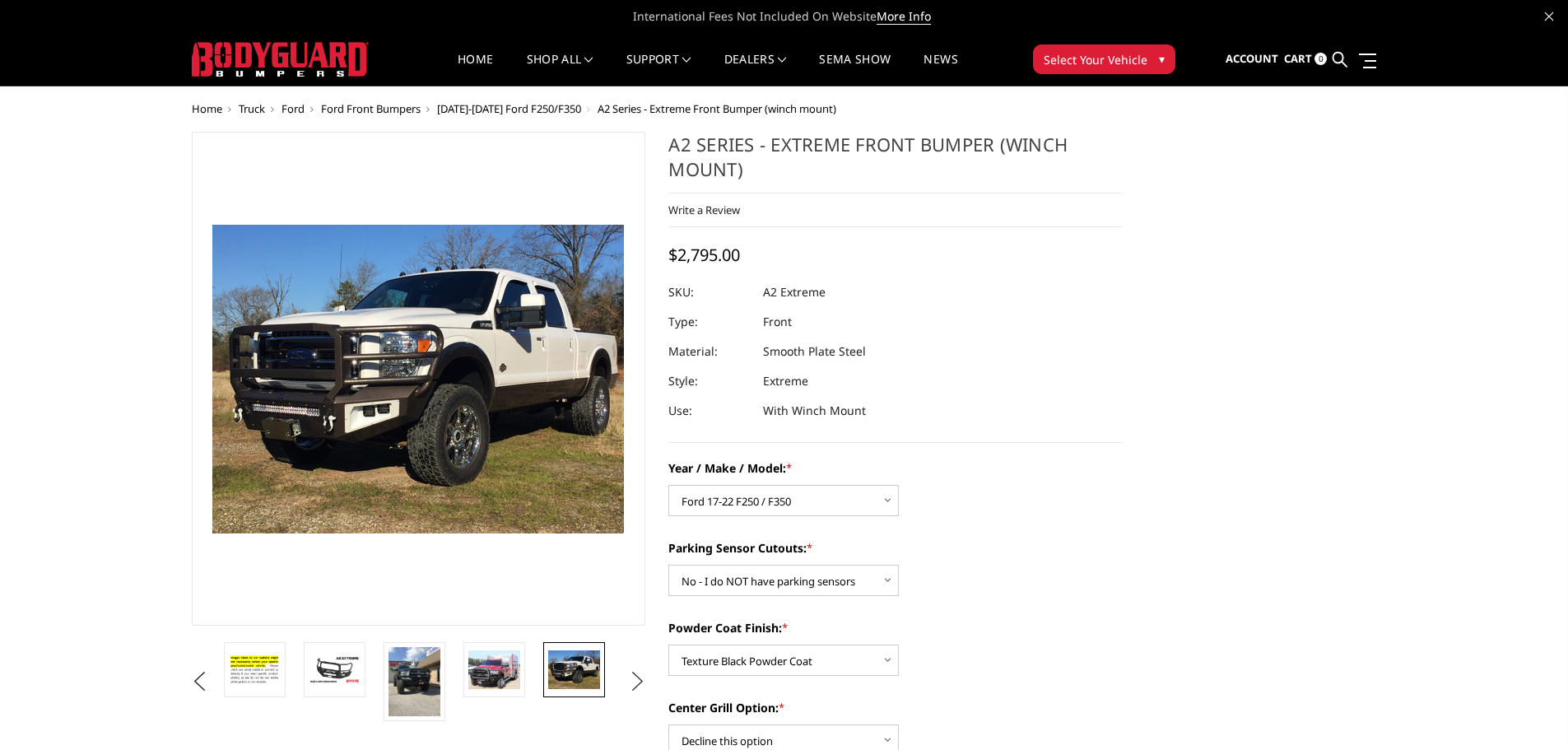
click at [635, 676] on button "Next" at bounding box center [637, 681] width 25 height 25
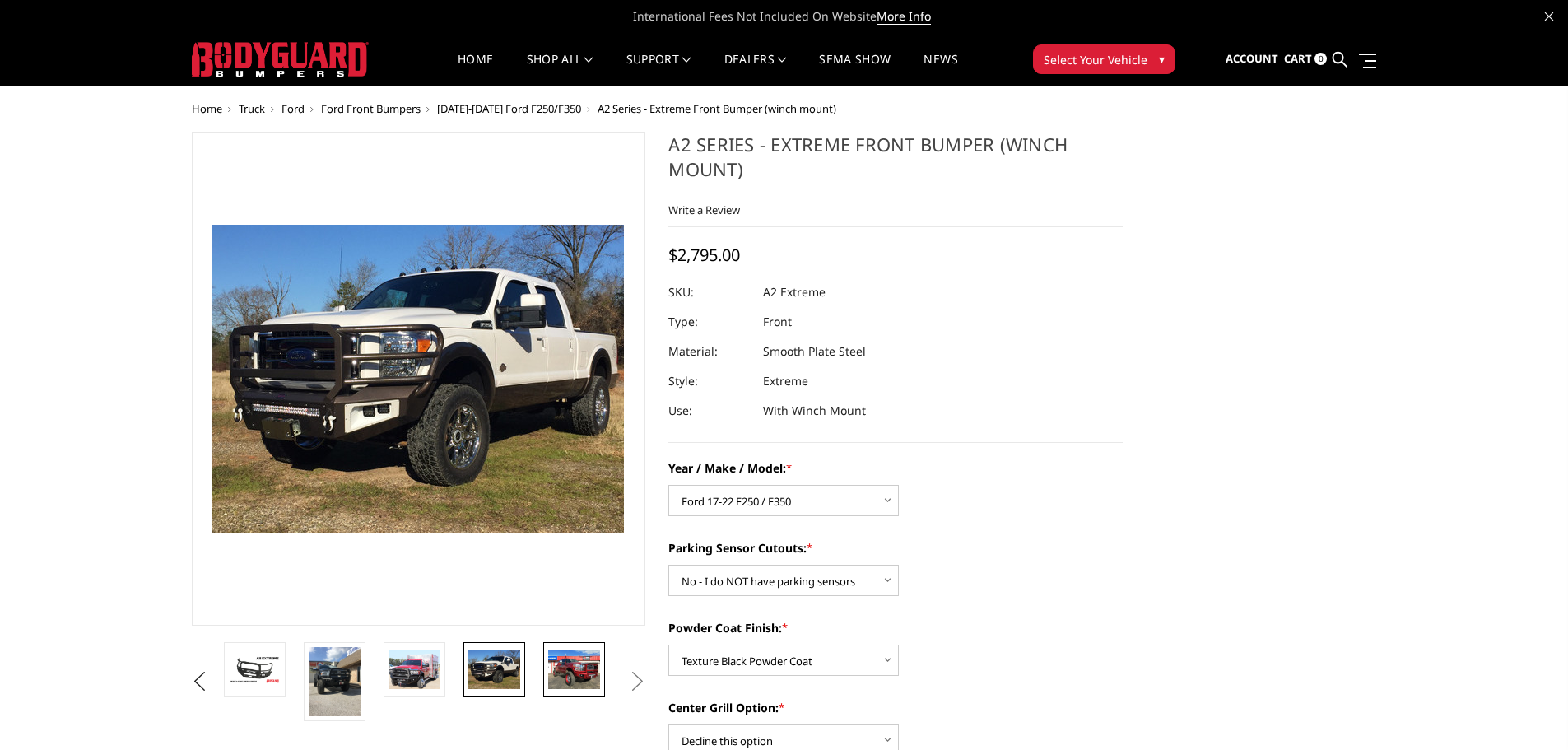
drag, startPoint x: 607, startPoint y: 676, endPoint x: 586, endPoint y: 676, distance: 21.0
click at [604, 676] on li at bounding box center [579, 681] width 80 height 79
click at [586, 676] on img at bounding box center [573, 670] width 52 height 39
